Goal: Task Accomplishment & Management: Manage account settings

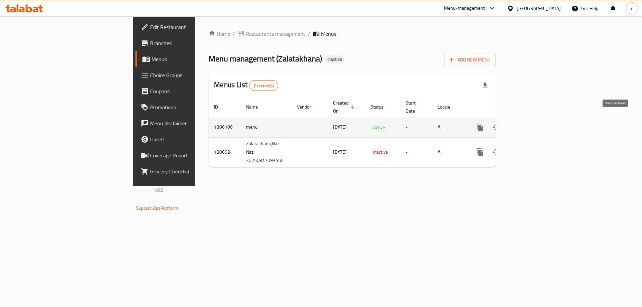
click at [536, 125] on link "enhanced table" at bounding box center [528, 127] width 16 height 16
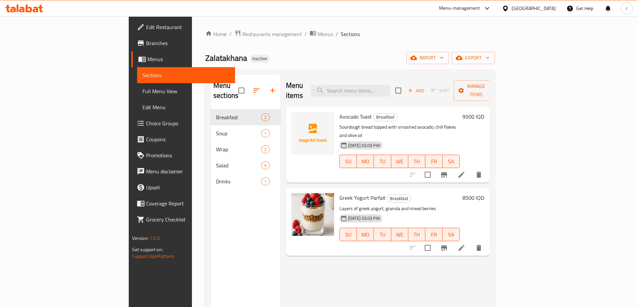
click at [142, 94] on span "Full Menu View" at bounding box center [185, 91] width 87 height 8
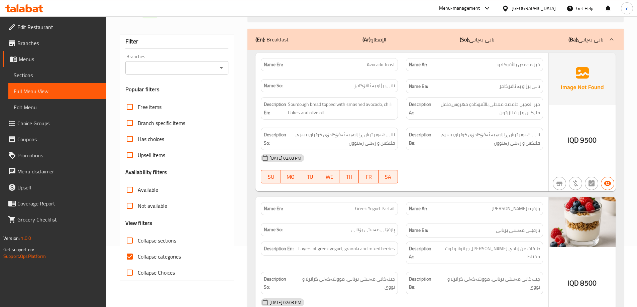
scroll to position [89, 0]
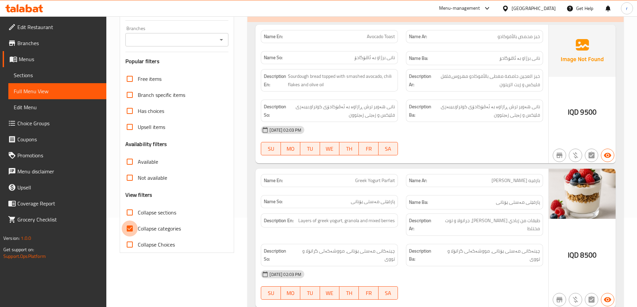
click at [131, 224] on input "Collapse categories" at bounding box center [130, 229] width 16 height 16
checkbox input "false"
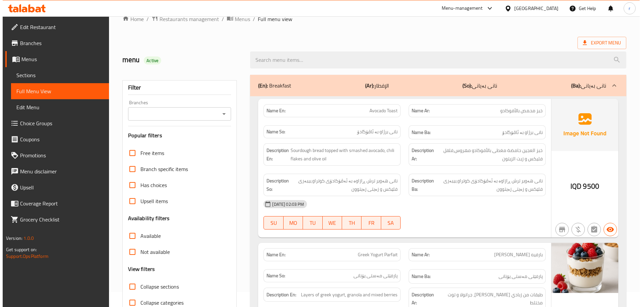
scroll to position [0, 0]
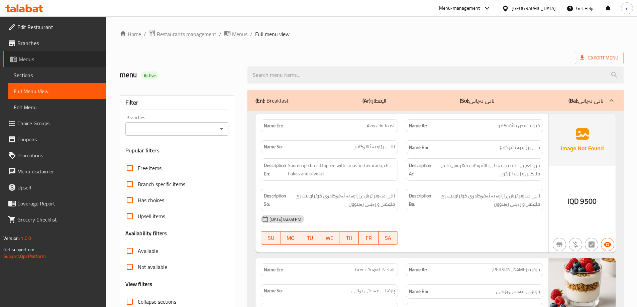
click at [54, 62] on span "Menus" at bounding box center [60, 59] width 82 height 8
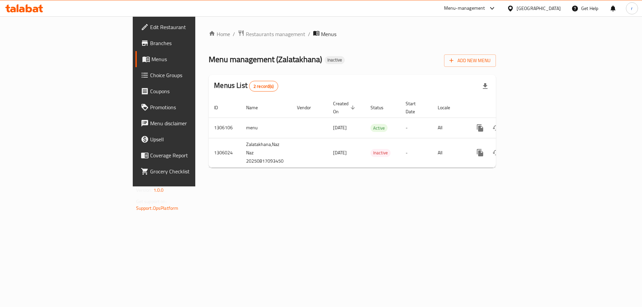
click at [26, 9] on icon at bounding box center [29, 8] width 6 height 8
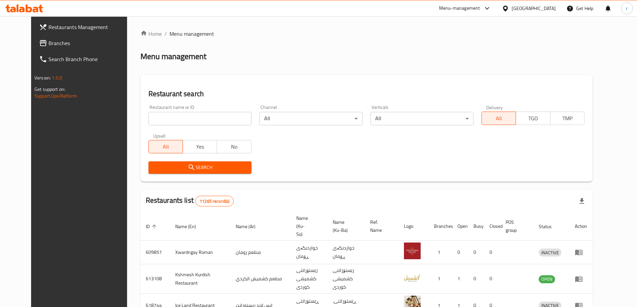
click at [48, 44] on span "Branches" at bounding box center [90, 43] width 84 height 8
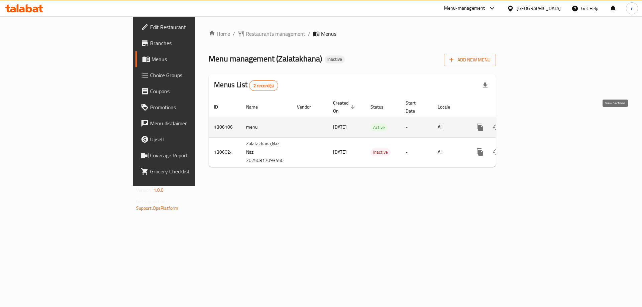
click at [531, 124] on icon "enhanced table" at bounding box center [528, 127] width 6 height 6
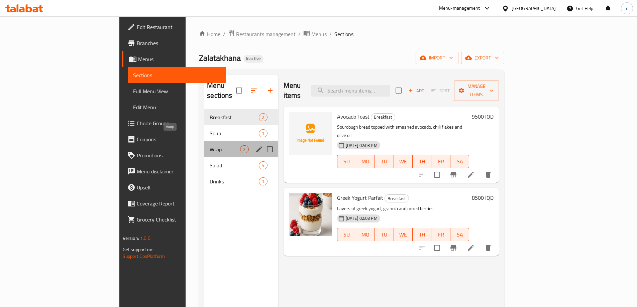
click at [210, 145] on span "Wrap" at bounding box center [225, 149] width 30 height 8
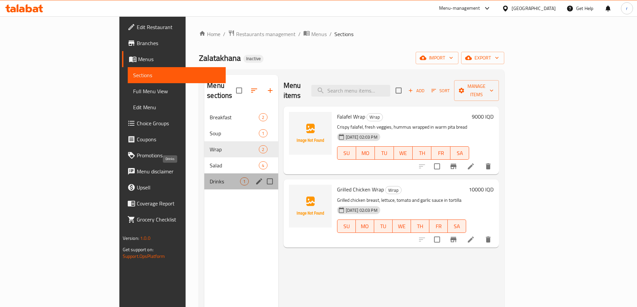
click at [210, 177] on span "Drinks" at bounding box center [225, 181] width 30 height 8
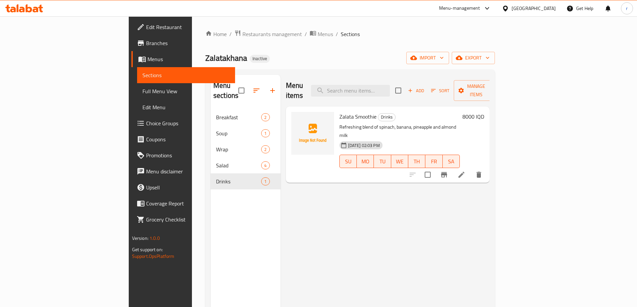
click at [147, 63] on span "Menus" at bounding box center [188, 59] width 82 height 8
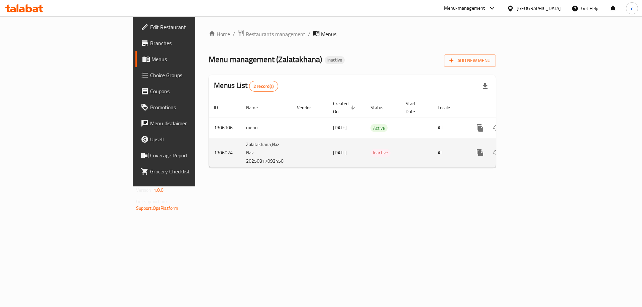
click at [536, 147] on link "enhanced table" at bounding box center [528, 153] width 16 height 16
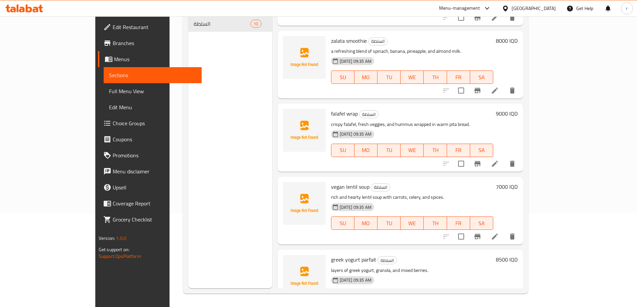
scroll to position [440, 0]
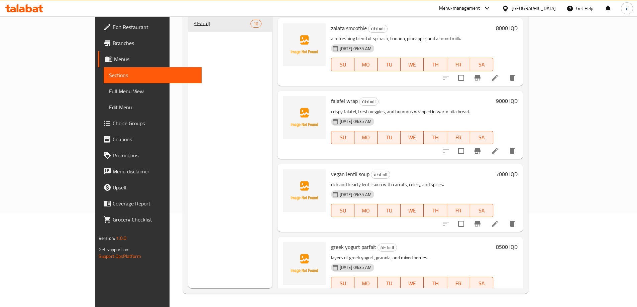
click at [114, 60] on span "Menus" at bounding box center [155, 59] width 82 height 8
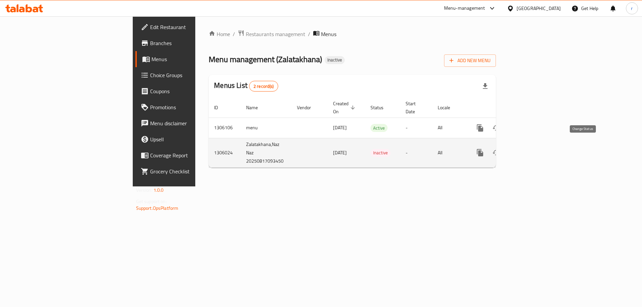
click at [500, 149] on icon "enhanced table" at bounding box center [496, 153] width 8 height 8
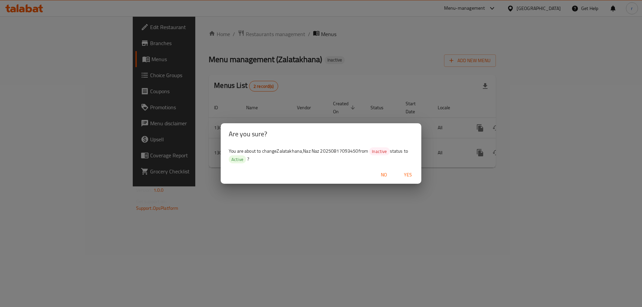
click at [412, 172] on span "Yes" at bounding box center [408, 175] width 16 height 8
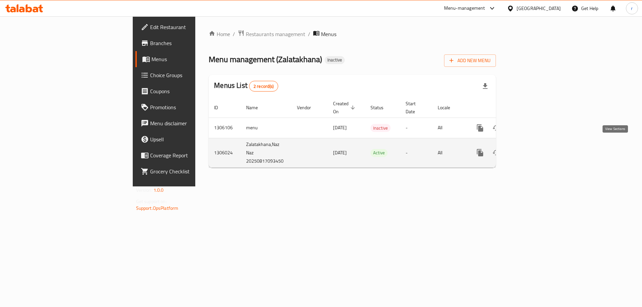
click at [536, 150] on link "enhanced table" at bounding box center [528, 153] width 16 height 16
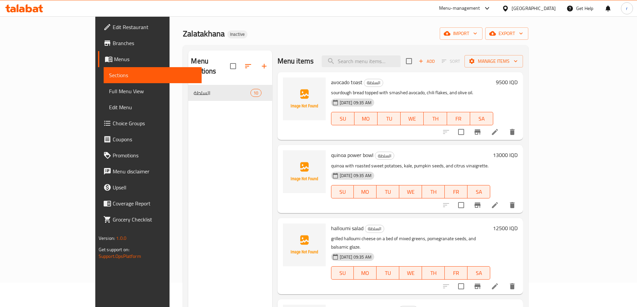
scroll to position [44, 0]
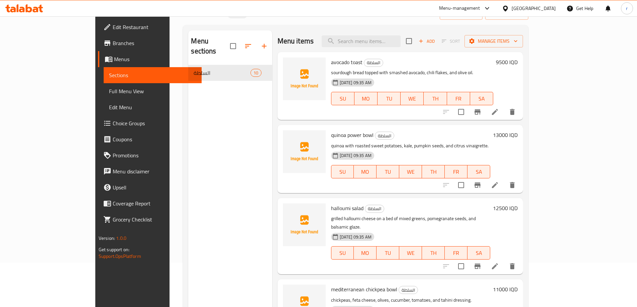
click at [114, 61] on span "Menus" at bounding box center [155, 59] width 82 height 8
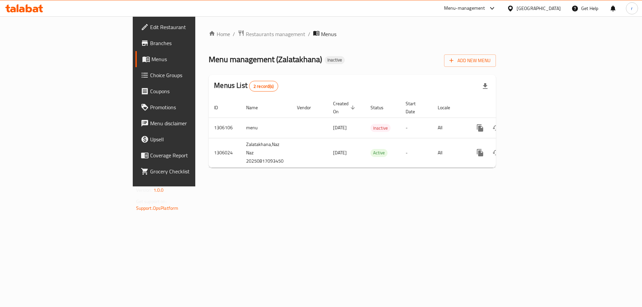
click at [203, 186] on div "Home / Restaurants management / Menus Menu management ( Zalatakhana ) Inactive …" at bounding box center [352, 101] width 314 height 170
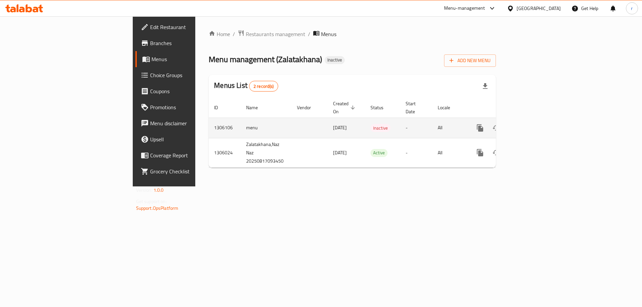
click at [532, 124] on icon "enhanced table" at bounding box center [528, 128] width 8 height 8
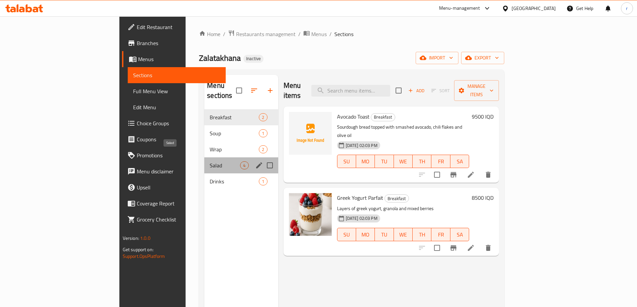
click at [210, 161] on span "Salad" at bounding box center [225, 165] width 30 height 8
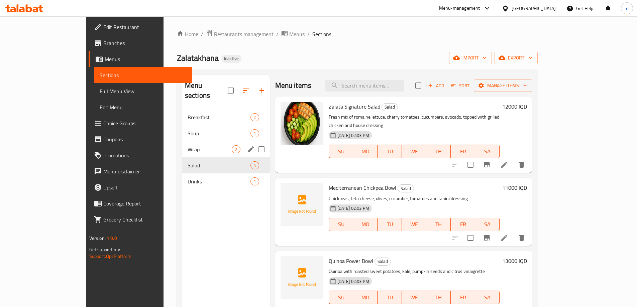
click at [182, 145] on div "Wrap 2" at bounding box center [226, 149] width 88 height 16
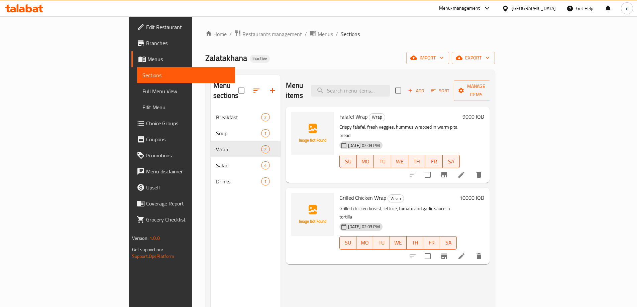
click at [147, 62] on span "Menus" at bounding box center [188, 59] width 82 height 8
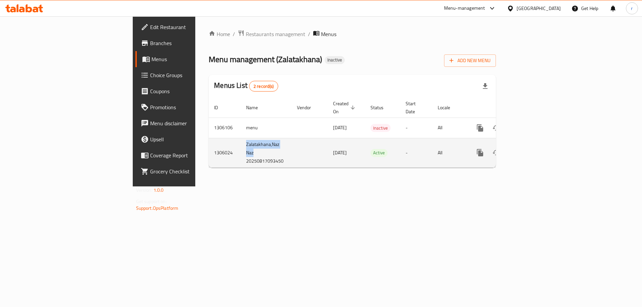
drag, startPoint x: 169, startPoint y: 144, endPoint x: 156, endPoint y: 140, distance: 13.2
click at [241, 140] on td "Zalatakhana,Naz Naz 20250817093450" at bounding box center [266, 152] width 51 height 29
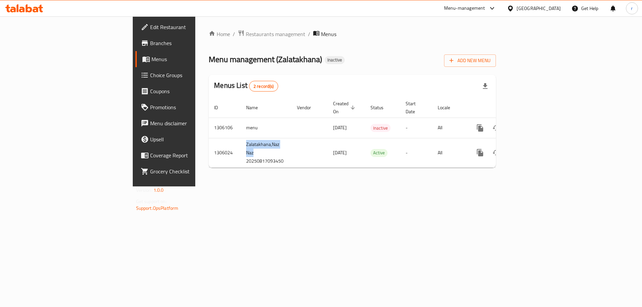
copy td "Zalatakhana,Naz Naz"
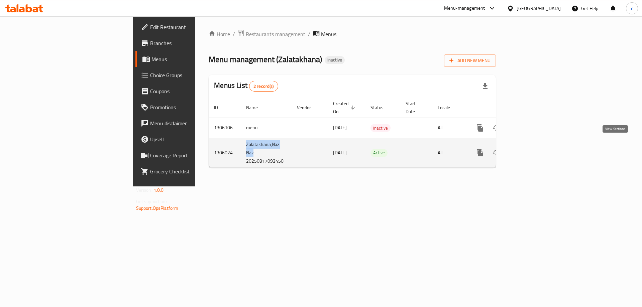
click at [532, 149] on icon "enhanced table" at bounding box center [528, 153] width 8 height 8
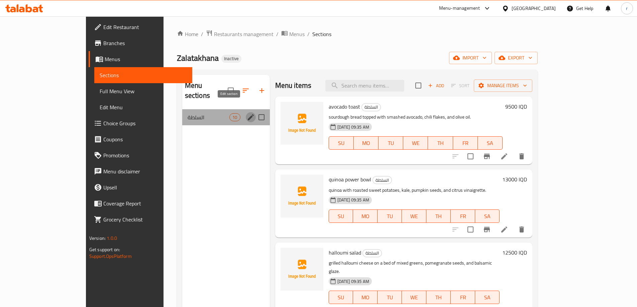
click at [248, 114] on icon "edit" at bounding box center [251, 117] width 6 height 6
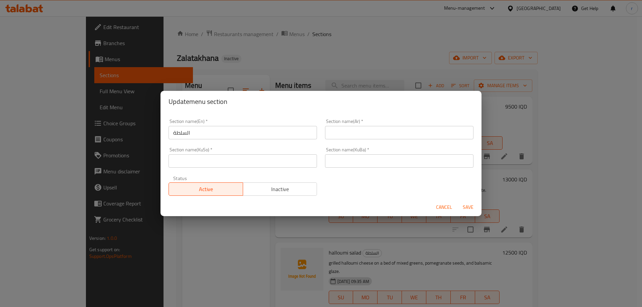
click at [434, 208] on button "Cancel" at bounding box center [443, 207] width 21 height 12
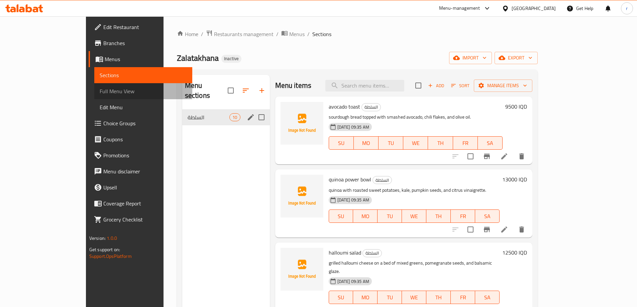
click at [94, 95] on link "Full Menu View" at bounding box center [143, 91] width 98 height 16
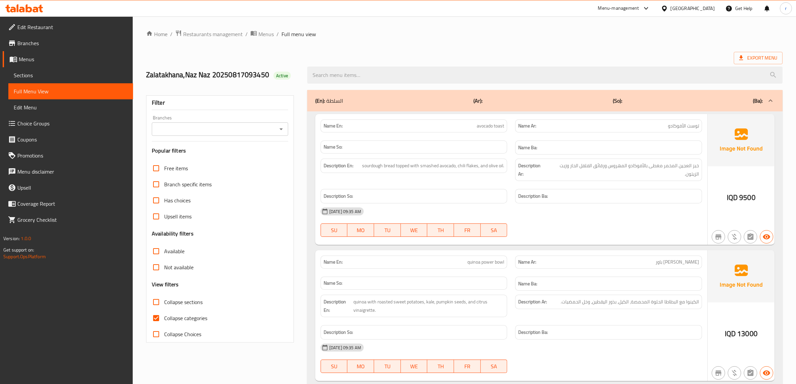
click at [62, 59] on span "Menus" at bounding box center [73, 59] width 109 height 8
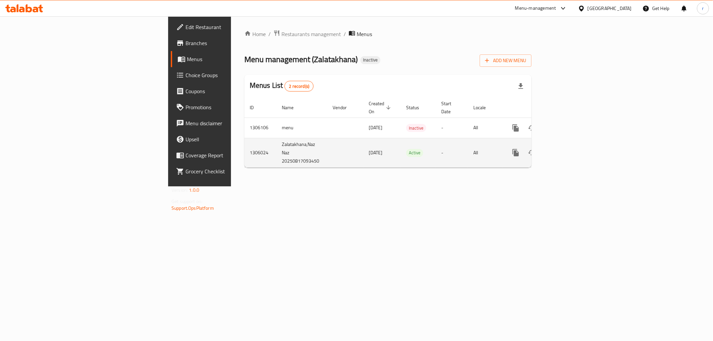
click at [572, 146] on link "enhanced table" at bounding box center [564, 153] width 16 height 16
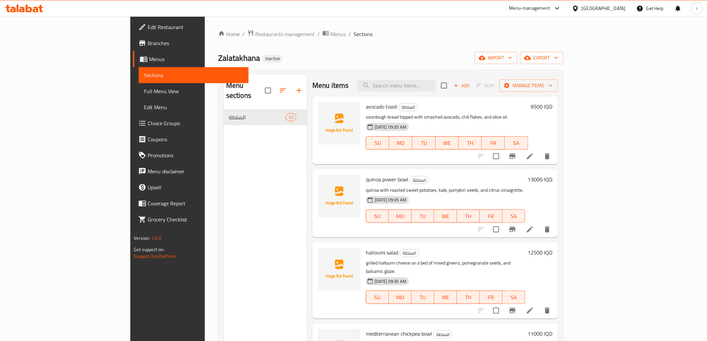
click at [133, 52] on link "Menus" at bounding box center [190, 59] width 115 height 16
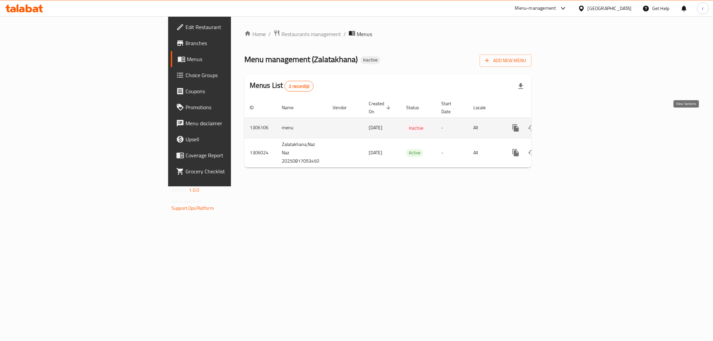
click at [567, 125] on icon "enhanced table" at bounding box center [564, 128] width 6 height 6
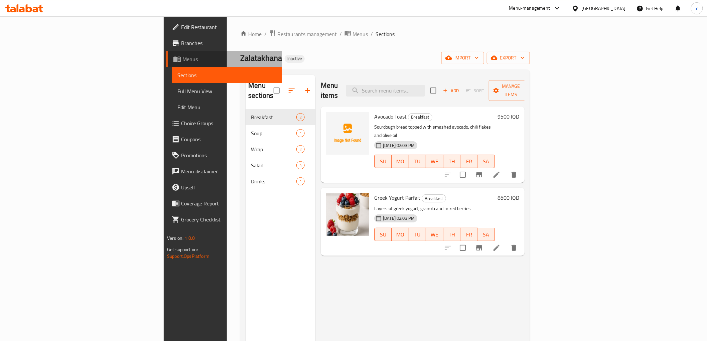
click at [166, 53] on link "Menus" at bounding box center [223, 59] width 115 height 16
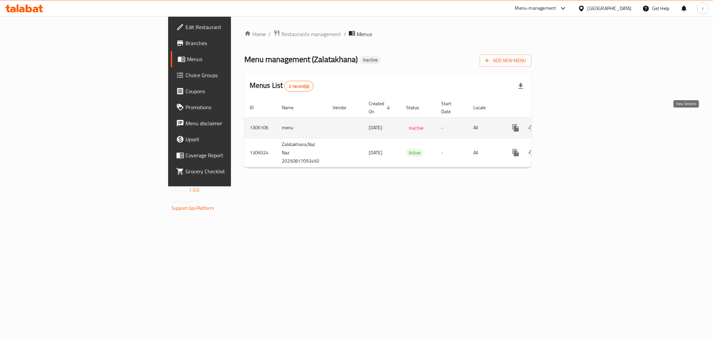
click at [568, 124] on icon "enhanced table" at bounding box center [564, 128] width 8 height 8
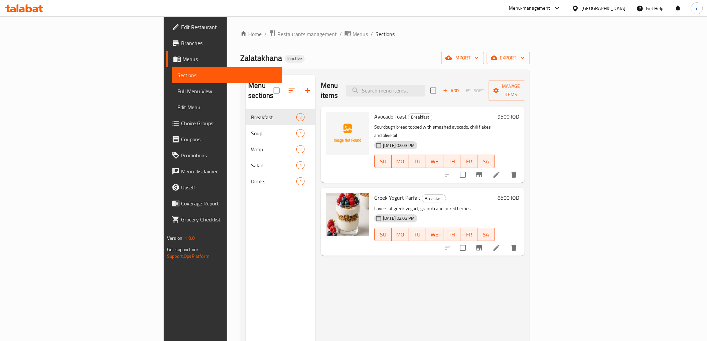
click at [182, 61] on span "Menus" at bounding box center [229, 59] width 94 height 8
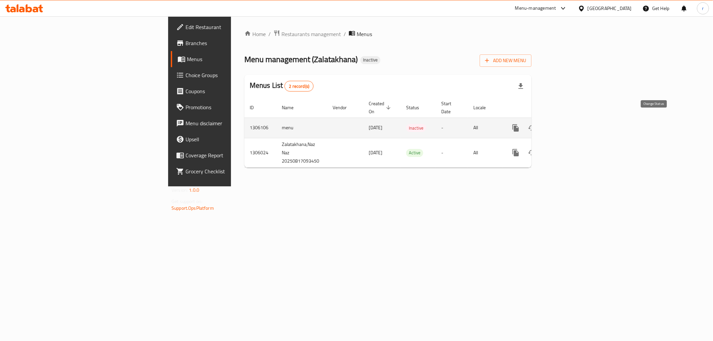
click at [536, 124] on icon "enhanced table" at bounding box center [532, 128] width 8 height 8
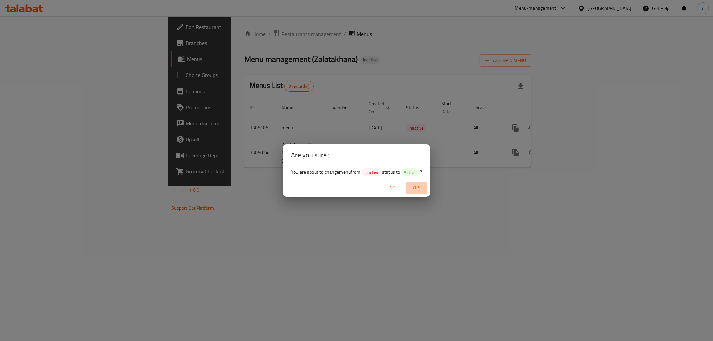
click at [422, 186] on span "Yes" at bounding box center [416, 188] width 16 height 8
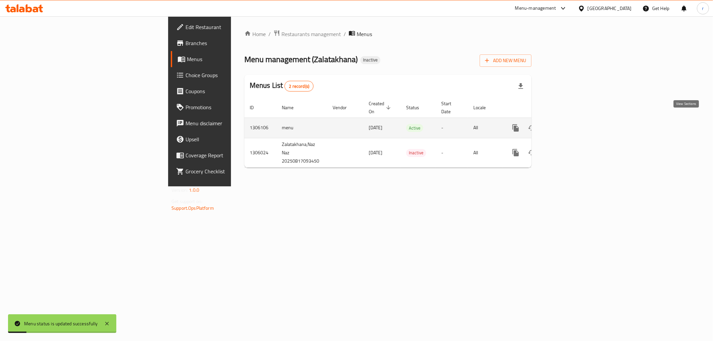
click at [568, 124] on icon "enhanced table" at bounding box center [564, 128] width 8 height 8
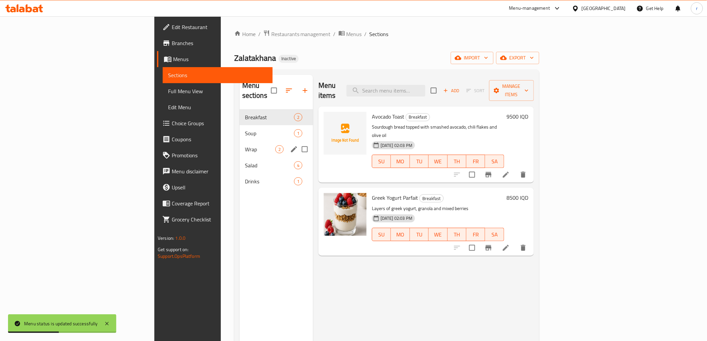
click at [245, 145] on span "Wrap" at bounding box center [260, 149] width 30 height 8
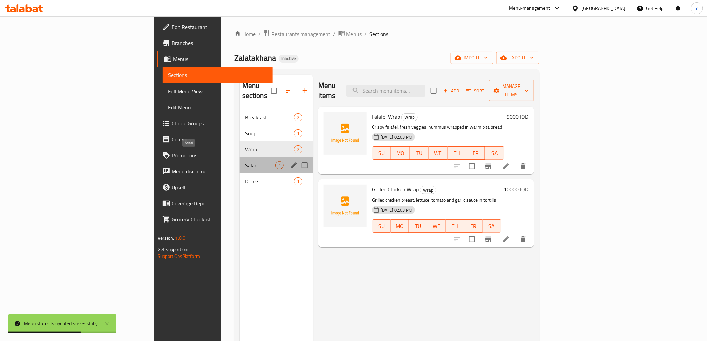
click at [245, 161] on span "Salad" at bounding box center [260, 165] width 30 height 8
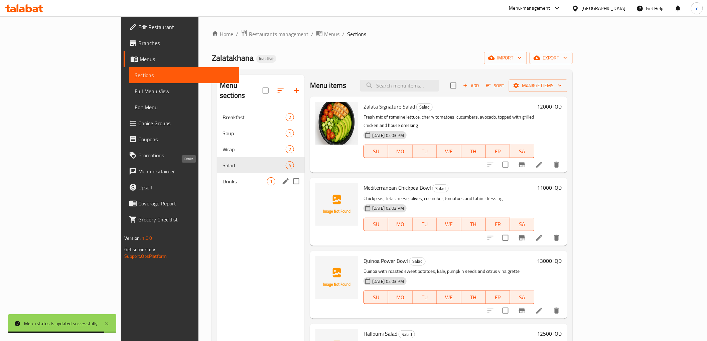
click at [223, 177] on span "Drinks" at bounding box center [245, 181] width 44 height 8
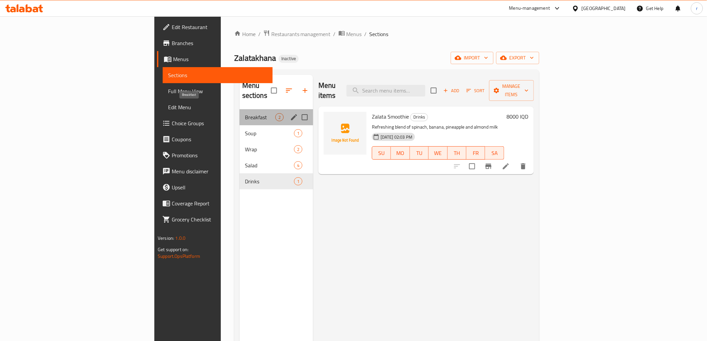
click at [245, 113] on span "Breakfast" at bounding box center [260, 117] width 30 height 8
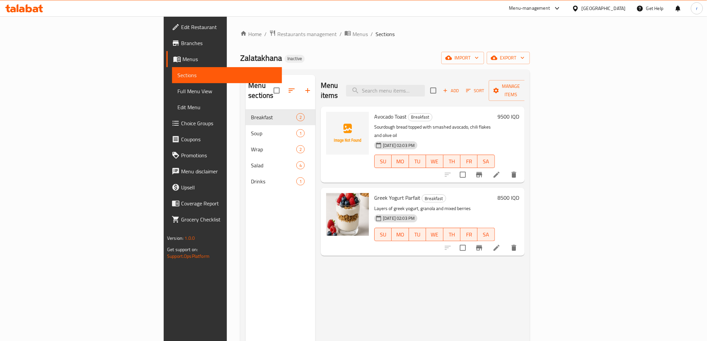
click at [177, 94] on span "Full Menu View" at bounding box center [226, 91] width 99 height 8
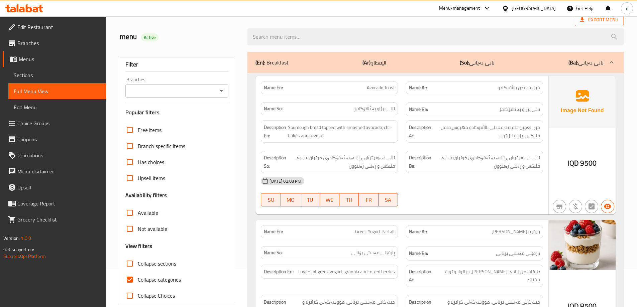
scroll to position [89, 0]
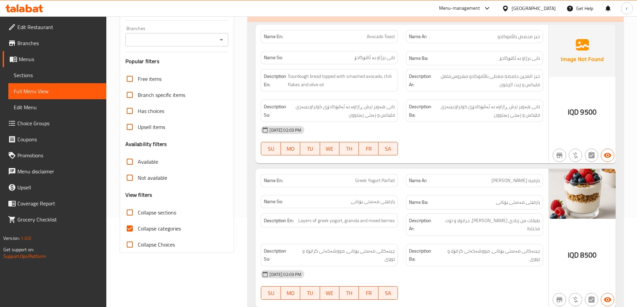
click at [72, 61] on span "Menus" at bounding box center [60, 59] width 82 height 8
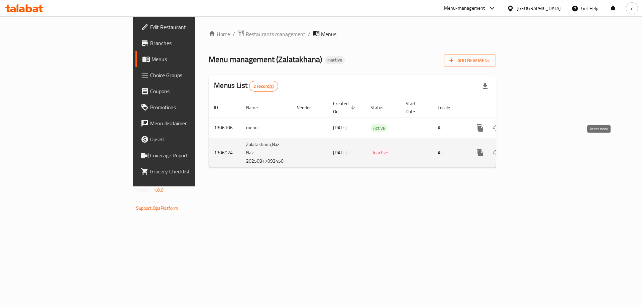
click at [514, 150] on icon "enhanced table" at bounding box center [512, 153] width 5 height 6
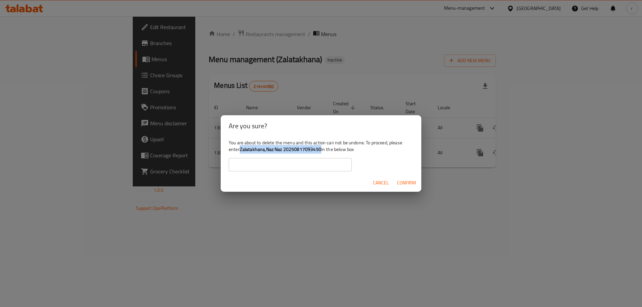
drag, startPoint x: 321, startPoint y: 148, endPoint x: 241, endPoint y: 153, distance: 80.0
click at [241, 153] on b "Zalatakhana,Naz Naz 20250817093450" at bounding box center [281, 149] width 82 height 9
copy b "Zalatakhana,Naz Naz 20250817093450"
click at [250, 165] on input "text" at bounding box center [290, 164] width 123 height 13
paste input "Zalatakhana,Naz Naz 20250817093450"
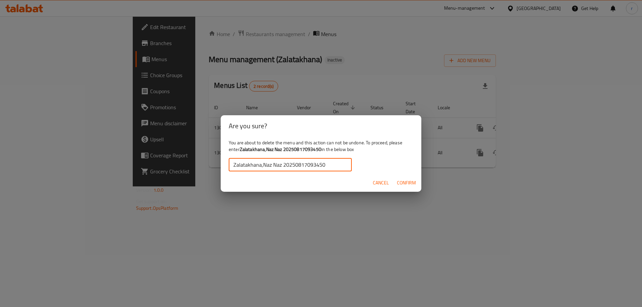
type input "Zalatakhana,Naz Naz 20250817093450"
click at [404, 184] on span "Confirm" at bounding box center [406, 183] width 19 height 8
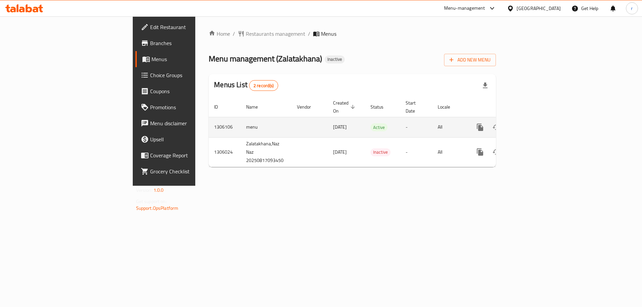
click at [532, 123] on icon "enhanced table" at bounding box center [528, 127] width 8 height 8
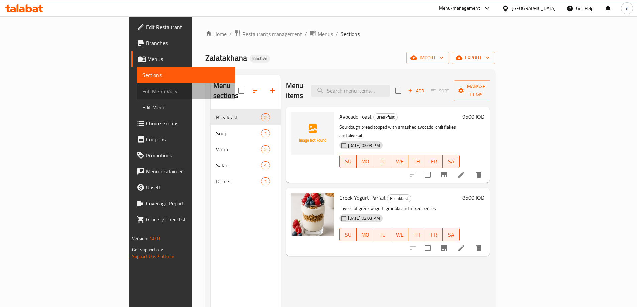
click at [142, 91] on span "Full Menu View" at bounding box center [185, 91] width 87 height 8
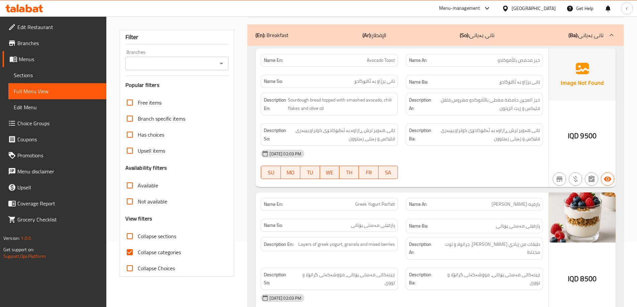
scroll to position [44, 0]
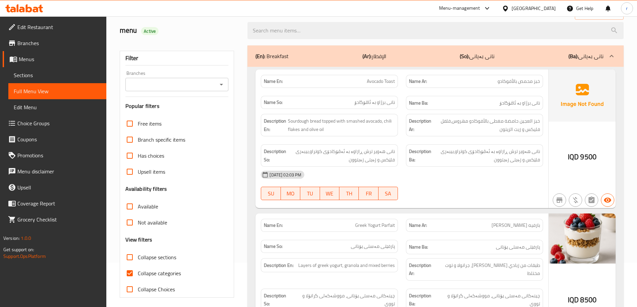
click at [54, 77] on span "Sections" at bounding box center [57, 75] width 87 height 8
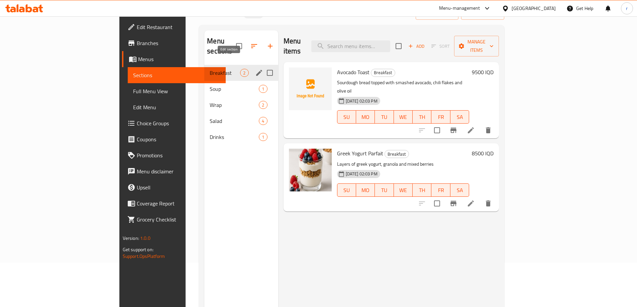
click at [255, 69] on icon "edit" at bounding box center [259, 73] width 8 height 8
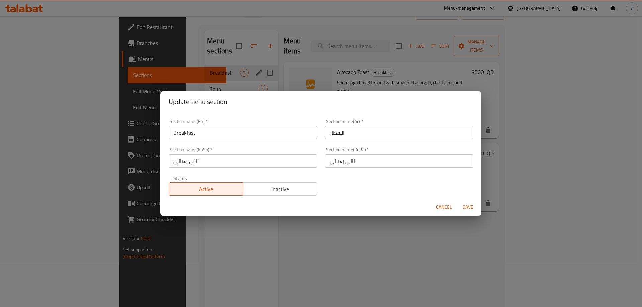
click at [243, 131] on input "Breakfast" at bounding box center [242, 132] width 148 height 13
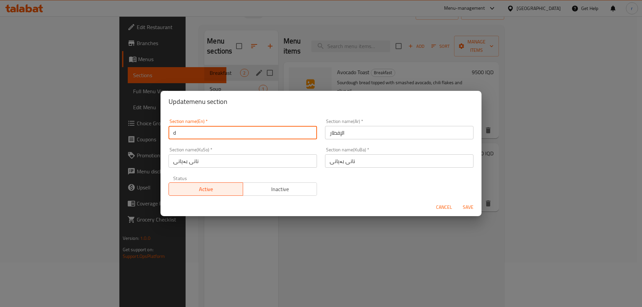
type input "de"
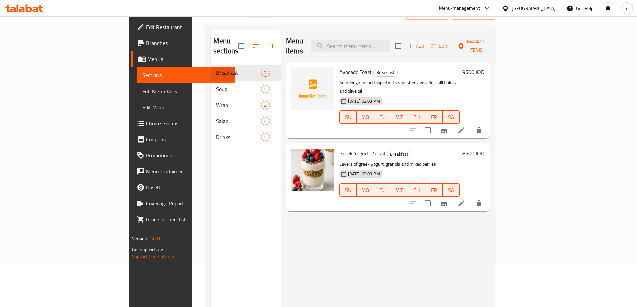
drag, startPoint x: 233, startPoint y: 139, endPoint x: 223, endPoint y: 148, distance: 13.9
click at [223, 148] on div "Menu sections Breakfast 2 Soup 1 Wrap 2 Salad 4 Drinks 1" at bounding box center [246, 183] width 70 height 307
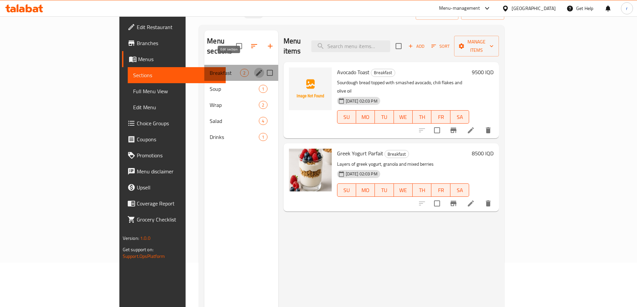
click at [256, 70] on icon "edit" at bounding box center [259, 73] width 6 height 6
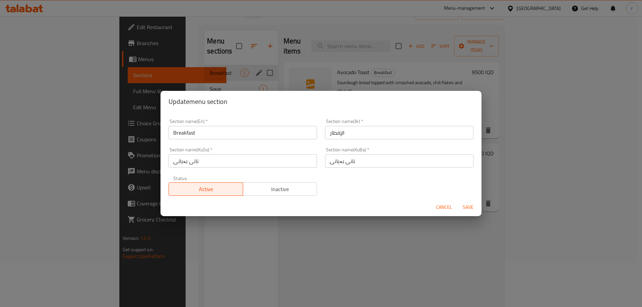
click at [238, 133] on input "Breakfast" at bounding box center [242, 132] width 148 height 13
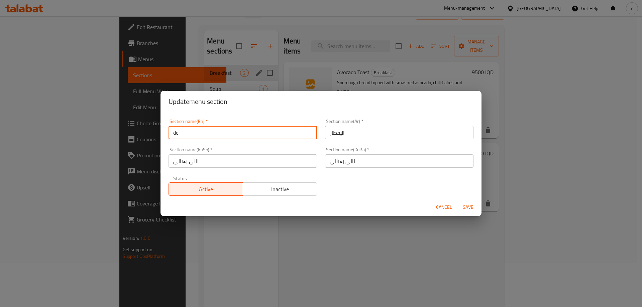
type input "Desserts"
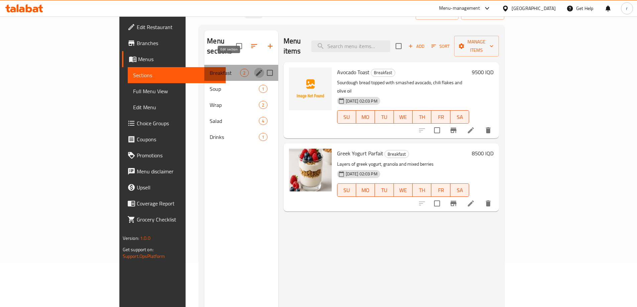
click at [254, 68] on button "edit" at bounding box center [259, 73] width 10 height 10
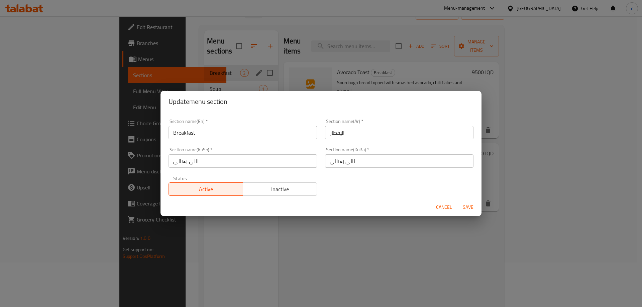
click at [260, 126] on div "Section name(En)   * Breakfast Section name(En) *" at bounding box center [242, 129] width 148 height 20
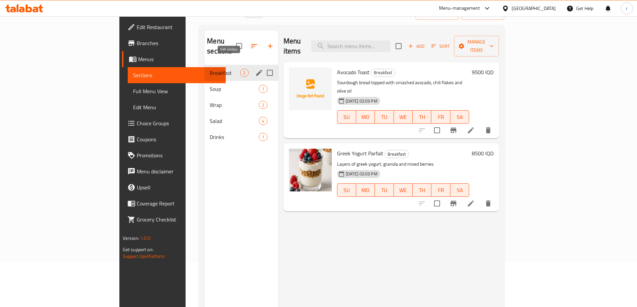
click at [255, 69] on icon "edit" at bounding box center [259, 73] width 8 height 8
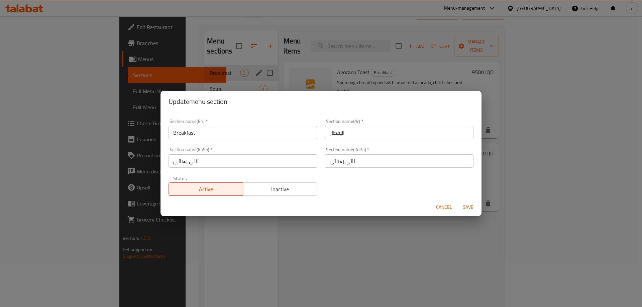
click at [255, 131] on input "Breakfast" at bounding box center [242, 132] width 148 height 13
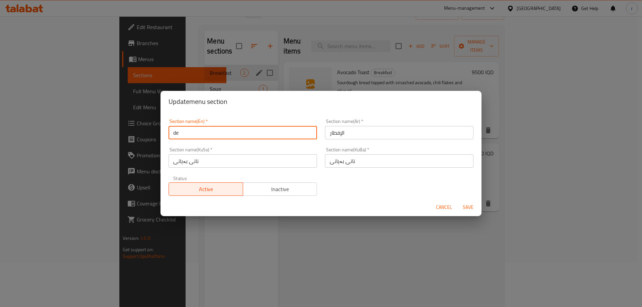
type input "Desserts"
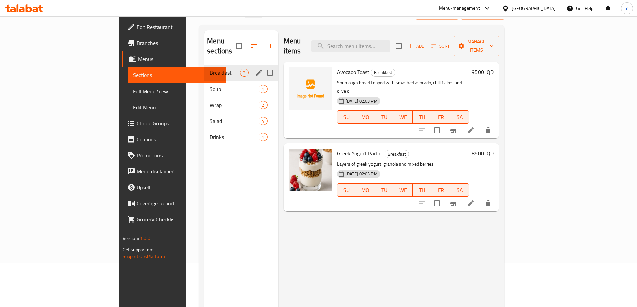
click at [255, 69] on icon "edit" at bounding box center [259, 73] width 8 height 8
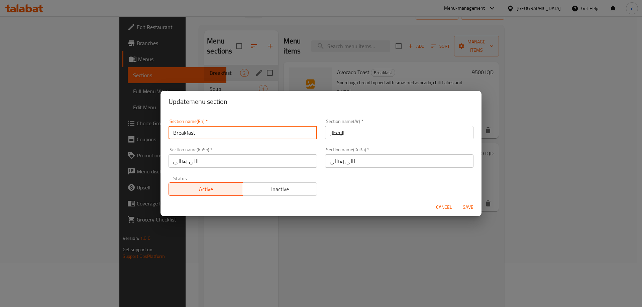
click at [198, 136] on input "Breakfast" at bounding box center [242, 132] width 148 height 13
type input "Desserts"
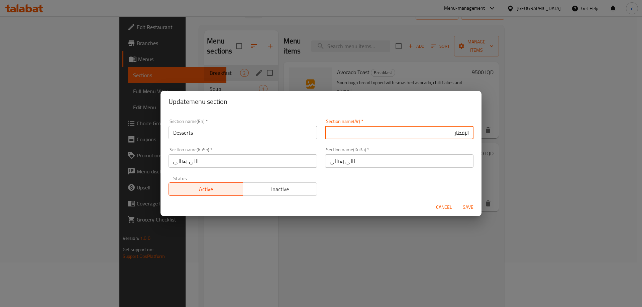
paste input "الحلويات"
type input "الحلويات"
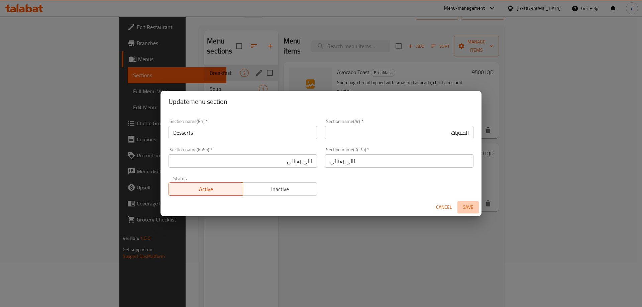
click at [466, 205] on span "Save" at bounding box center [468, 207] width 16 height 8
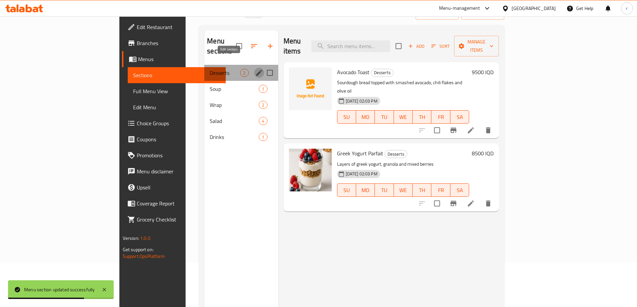
click at [255, 69] on icon "edit" at bounding box center [259, 73] width 8 height 8
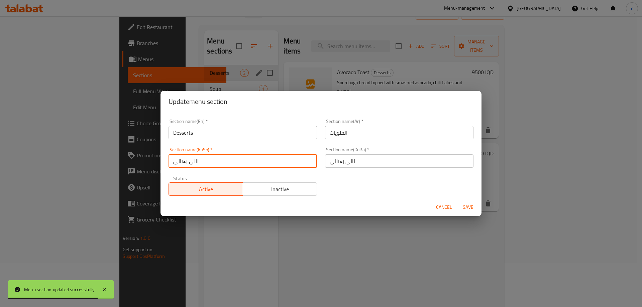
click at [289, 158] on input "نانی بەیانی" at bounding box center [242, 160] width 148 height 13
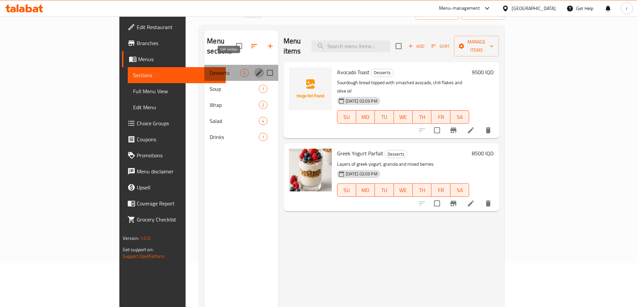
click at [255, 69] on icon "edit" at bounding box center [259, 73] width 8 height 8
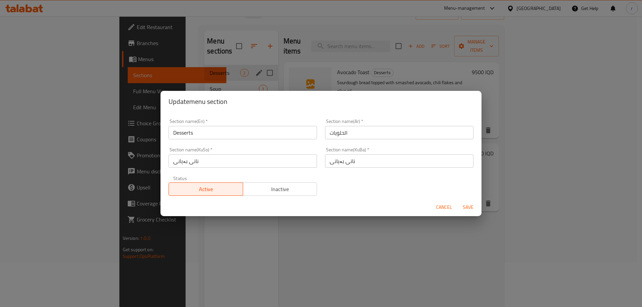
click at [224, 157] on input "نانی بەیانی" at bounding box center [242, 160] width 148 height 13
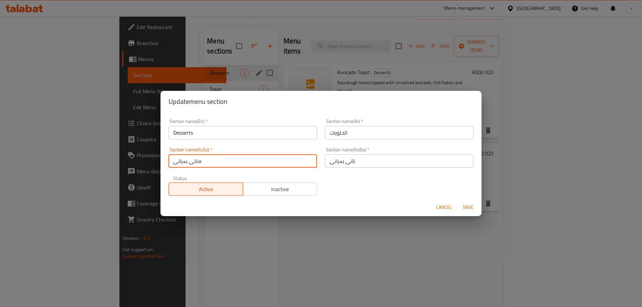
paste input "شیرینی"
type input "شیرینی"
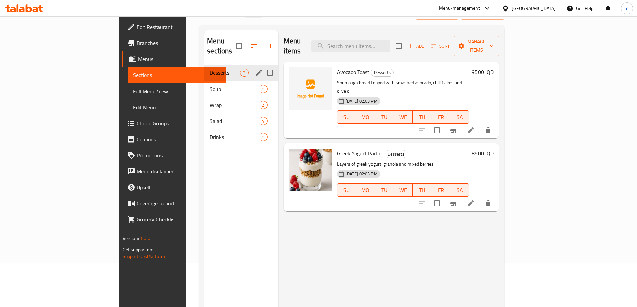
click at [255, 69] on icon "edit" at bounding box center [259, 73] width 8 height 8
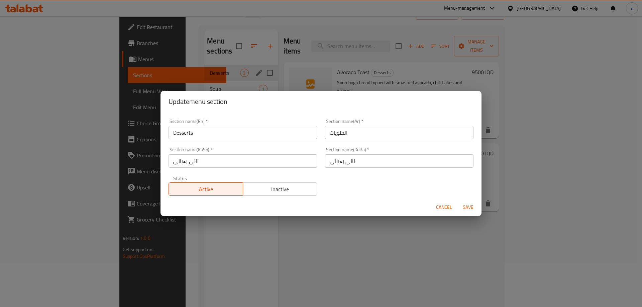
click at [208, 168] on div "Section name(KuSo)   * نانی بەیانی Section name(KuSo) *" at bounding box center [242, 157] width 156 height 28
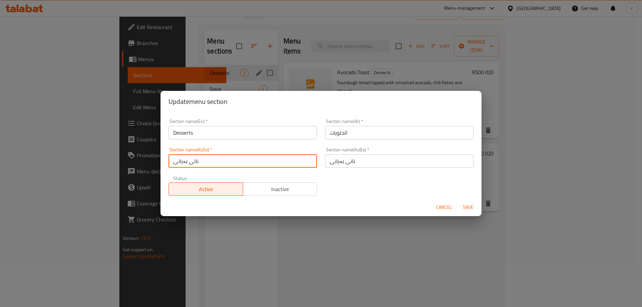
click at [206, 159] on input "نانی بەیانی" at bounding box center [242, 160] width 148 height 13
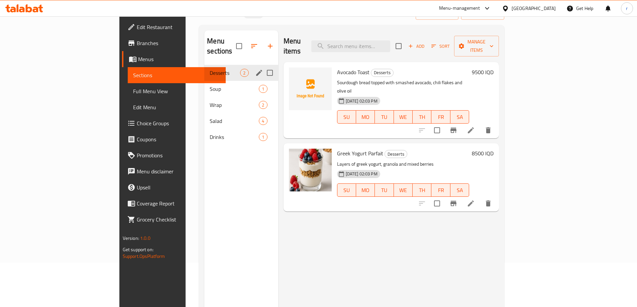
click at [256, 70] on icon "edit" at bounding box center [259, 73] width 6 height 6
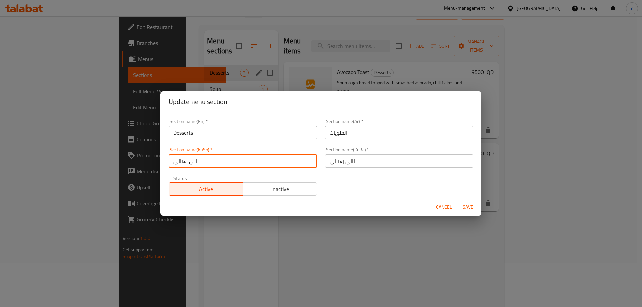
click at [212, 159] on input "نانی بەیانی" at bounding box center [242, 160] width 148 height 13
paste input "شیری"
type input "شیرینی"
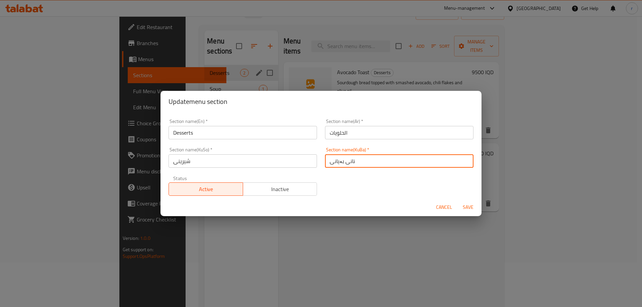
paste input "شیری"
type input "شیرینی"
click at [457, 201] on button "Save" at bounding box center [467, 207] width 21 height 12
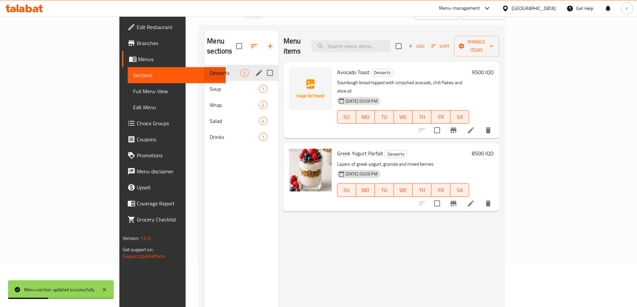
click at [217, 154] on div "Menu sections Desserts 2 Soup 1 Wrap 2 Salad 4 Drinks 1" at bounding box center [241, 183] width 74 height 307
click at [219, 155] on div "Menu sections Desserts 2 Soup 1 Wrap 2 Salad 4 Drinks 1" at bounding box center [241, 183] width 74 height 307
click at [278, 209] on div "Menu items Add Sort Manage items Avocado Toast Desserts Sourdough bread topped …" at bounding box center [388, 183] width 221 height 307
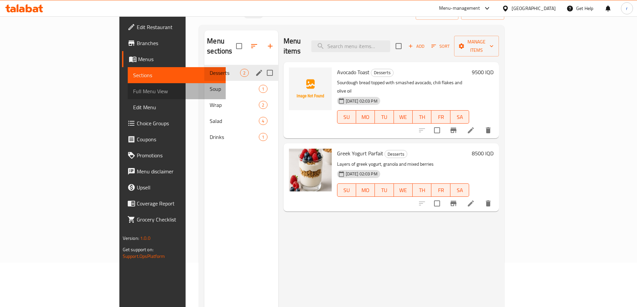
click at [133, 91] on span "Full Menu View" at bounding box center [176, 91] width 87 height 8
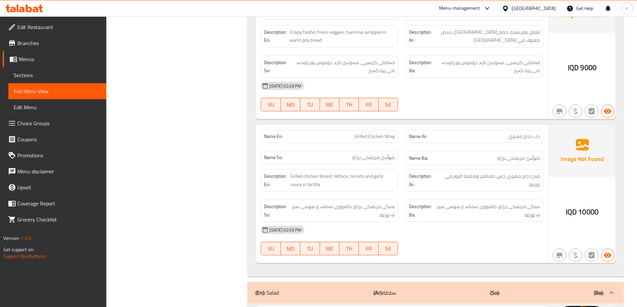
scroll to position [668, 0]
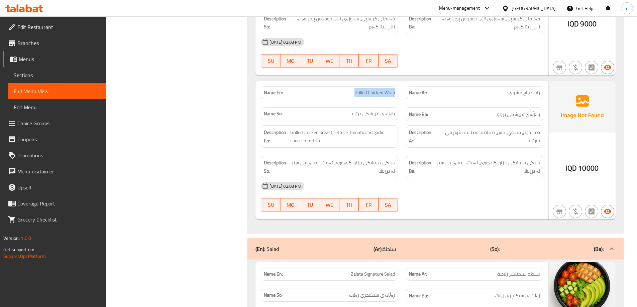
drag, startPoint x: 353, startPoint y: 76, endPoint x: 396, endPoint y: 74, distance: 43.2
copy span "Grilled Chicken Wrap"
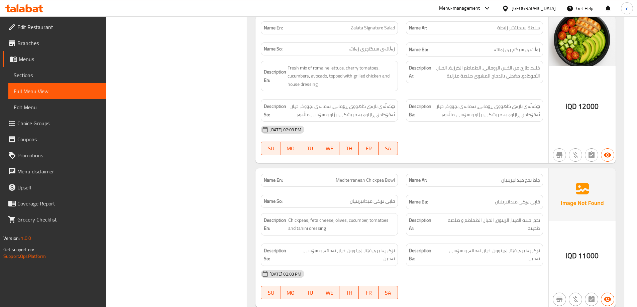
scroll to position [936, 0]
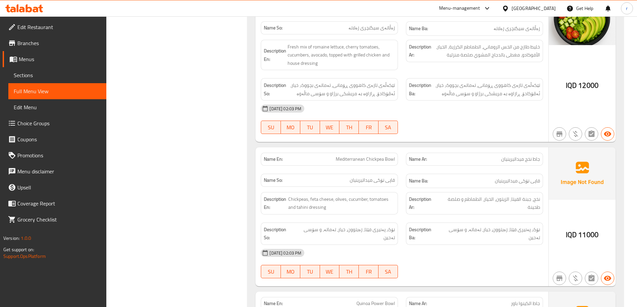
click at [54, 40] on span "Branches" at bounding box center [59, 43] width 84 height 8
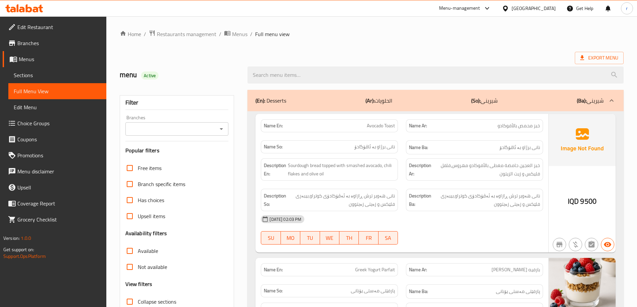
click at [75, 70] on link "Sections" at bounding box center [57, 75] width 98 height 16
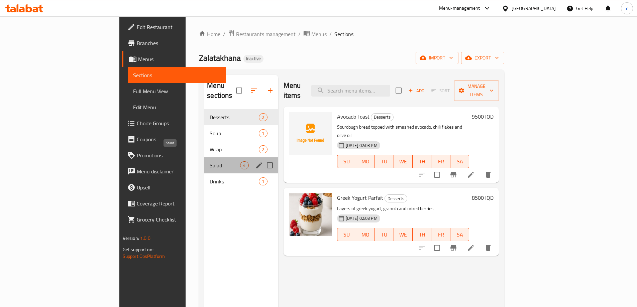
click at [210, 161] on span "Salad" at bounding box center [225, 165] width 30 height 8
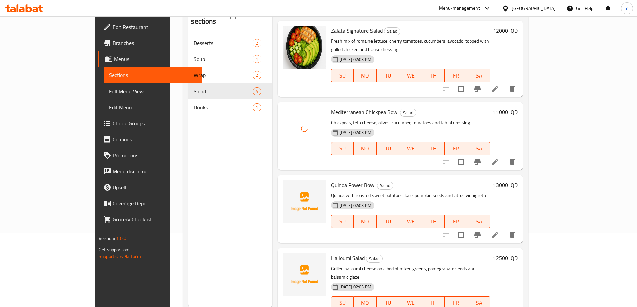
scroll to position [89, 0]
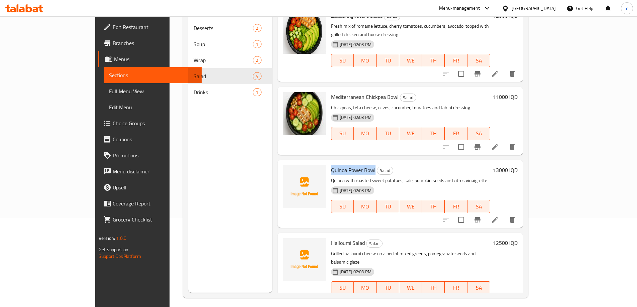
drag, startPoint x: 309, startPoint y: 163, endPoint x: 352, endPoint y: 162, distance: 42.1
click at [352, 165] on h6 "Quinoa Power Bowl Salad" at bounding box center [410, 169] width 159 height 9
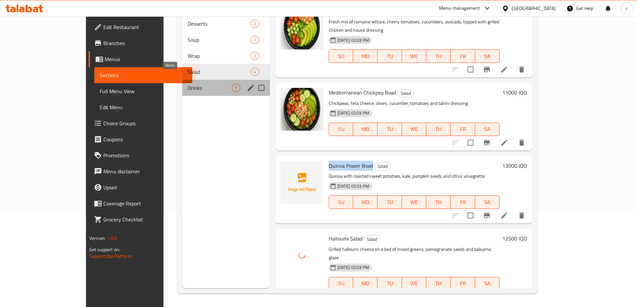
click at [187, 84] on span "Drinks" at bounding box center [209, 88] width 44 height 8
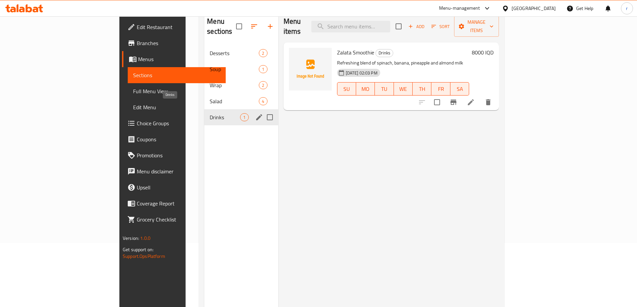
scroll to position [49, 0]
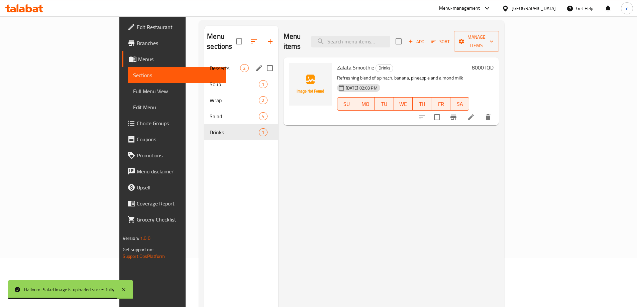
click at [204, 63] on div "Desserts 2" at bounding box center [241, 68] width 74 height 16
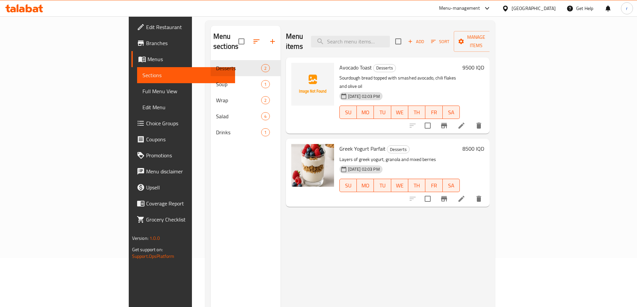
click at [137, 86] on link "Full Menu View" at bounding box center [186, 91] width 98 height 16
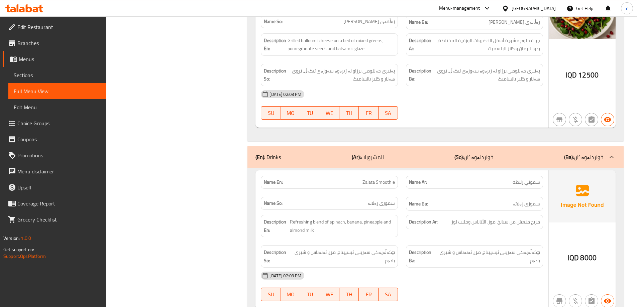
scroll to position [1387, 0]
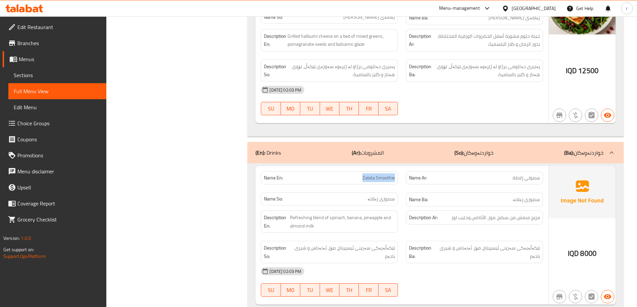
drag, startPoint x: 357, startPoint y: 154, endPoint x: 399, endPoint y: 155, distance: 42.4
copy span "Zalata Smoothie"
click at [57, 45] on span "Branches" at bounding box center [59, 43] width 84 height 8
